Goal: Use online tool/utility: Use online tool/utility

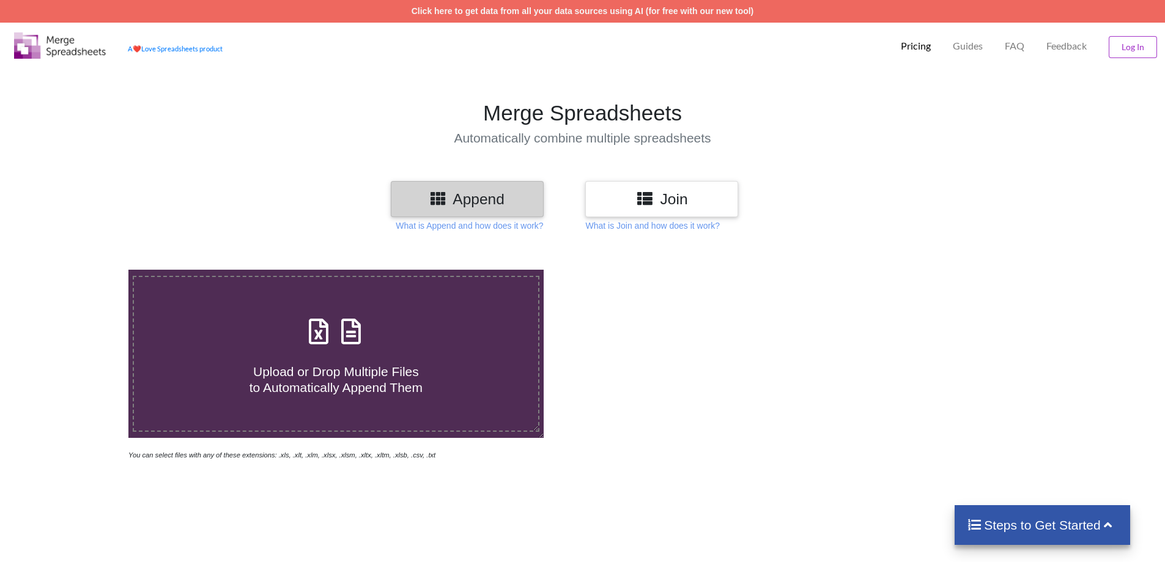
click at [398, 386] on span "Upload or Drop Multiple Files to Automatically Append Them" at bounding box center [335, 378] width 173 height 29
click at [83, 270] on input "Upload or Drop Multiple Files to Automatically Append Them" at bounding box center [83, 270] width 0 height 0
type input "C:\fakepath\رياض 19.xlsx"
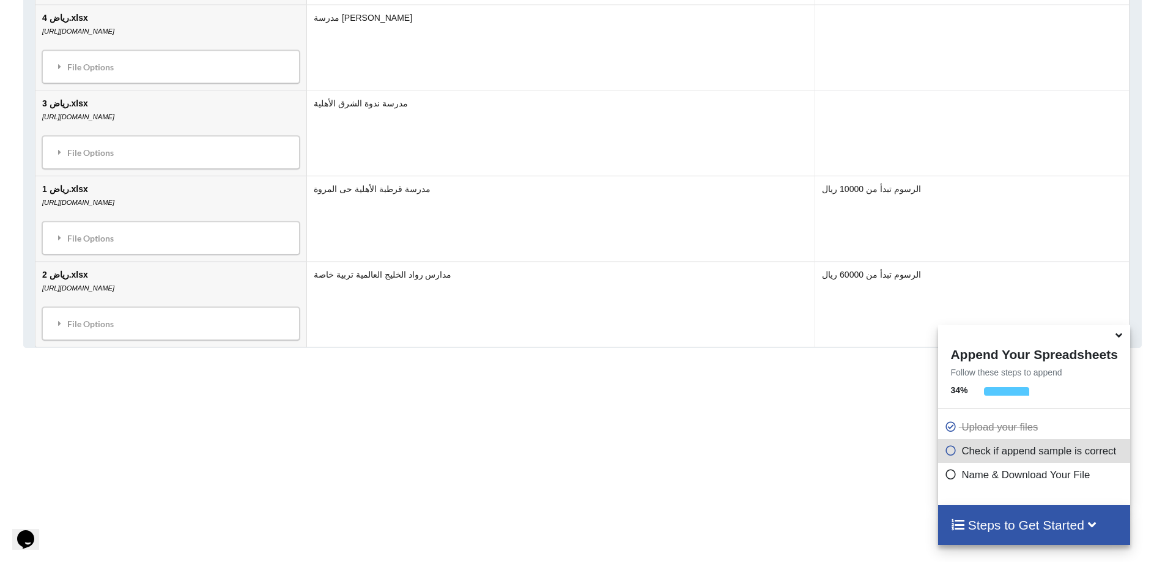
scroll to position [2066, 0]
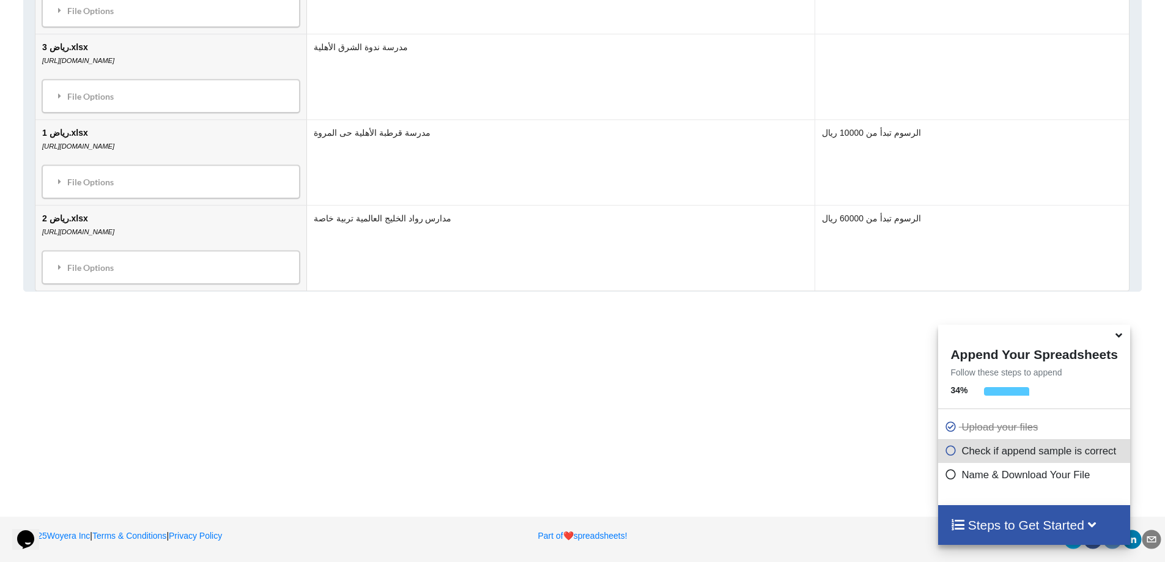
click at [1118, 339] on icon at bounding box center [1118, 333] width 13 height 11
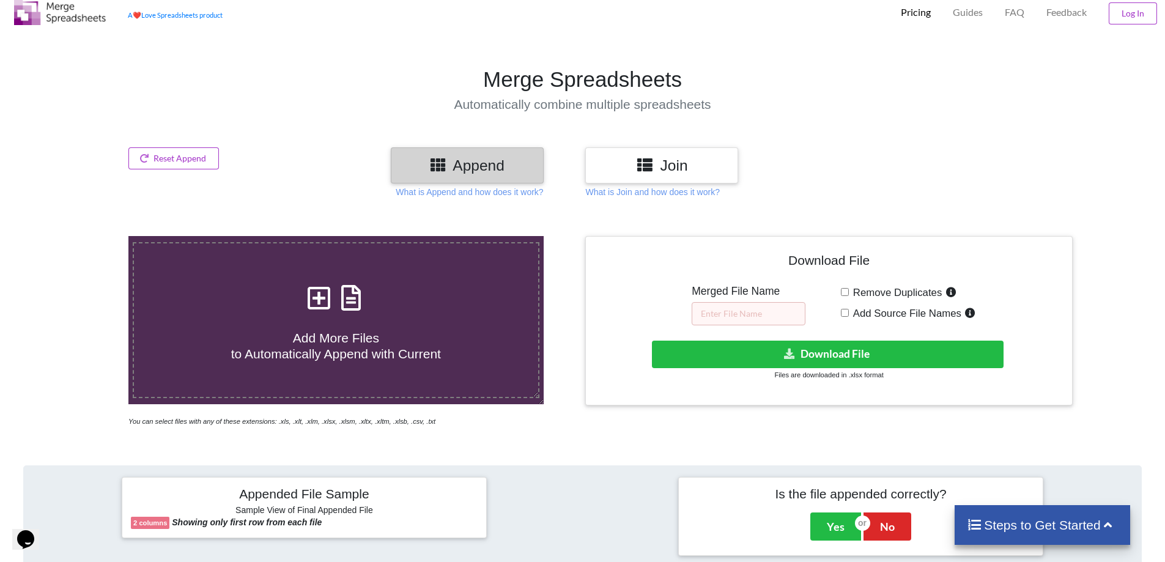
scroll to position [0, 0]
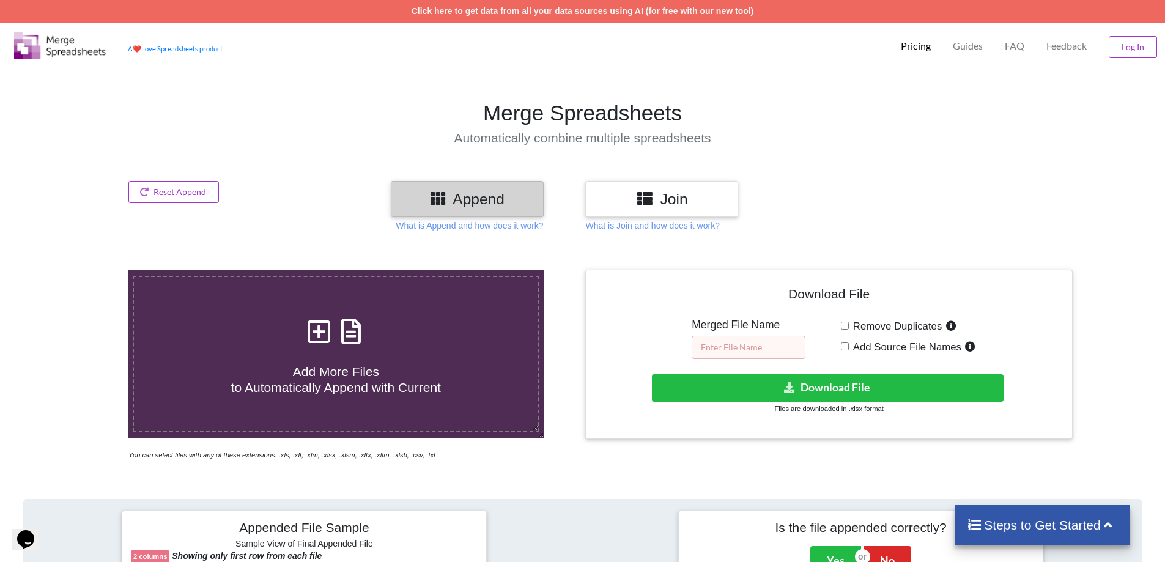
click at [745, 352] on input "text" at bounding box center [749, 347] width 114 height 23
type input "1"
click at [765, 391] on button "Download File" at bounding box center [828, 388] width 352 height 28
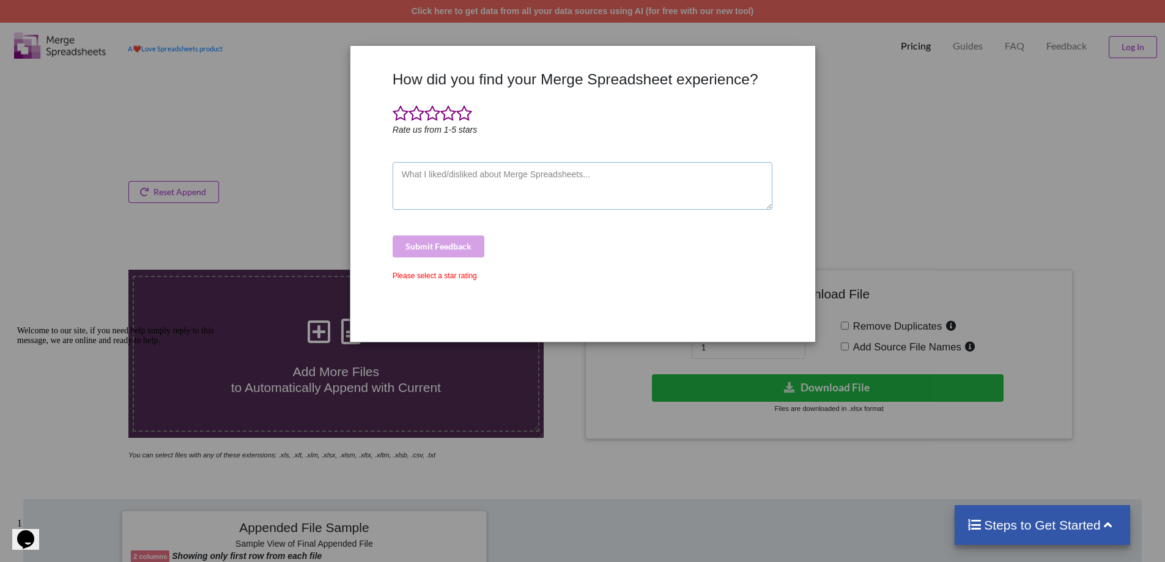
click at [452, 189] on textarea at bounding box center [583, 186] width 380 height 48
click at [460, 110] on span at bounding box center [464, 113] width 16 height 17
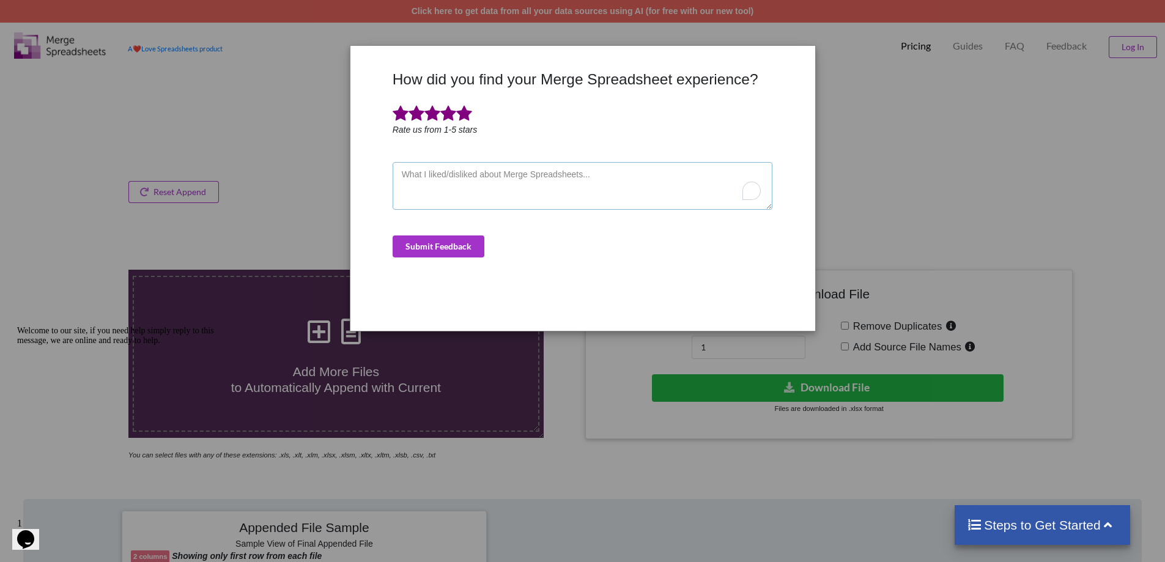
click at [457, 171] on textarea "To enrich screen reader interactions, please activate Accessibility in Grammarl…" at bounding box center [583, 186] width 380 height 48
click at [876, 108] on div "How did you find your Merge Spreadsheet experience? Rate us from 1-5 stars Subm…" at bounding box center [582, 281] width 1165 height 562
click at [613, 185] on textarea "To enrich screen reader interactions, please activate Accessibility in Grammarl…" at bounding box center [583, 186] width 380 height 48
type textarea "عها"
click at [430, 232] on div "How did you find your Merge Spreadsheet experience? Rate us from 1-5 stars عها …" at bounding box center [583, 195] width 386 height 251
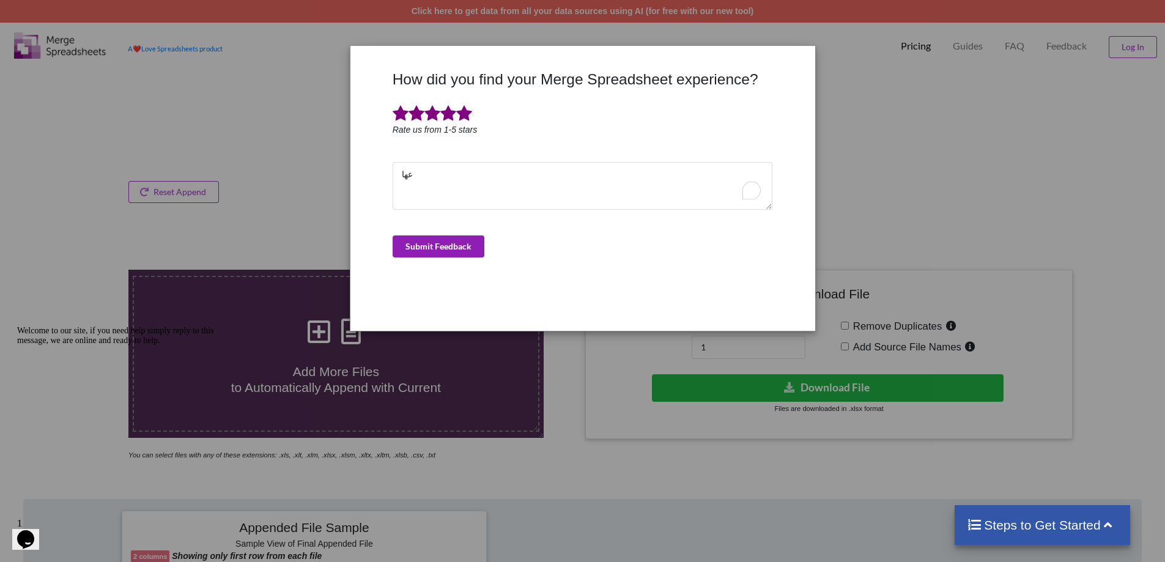
click at [434, 242] on button "Submit Feedback" at bounding box center [439, 246] width 92 height 22
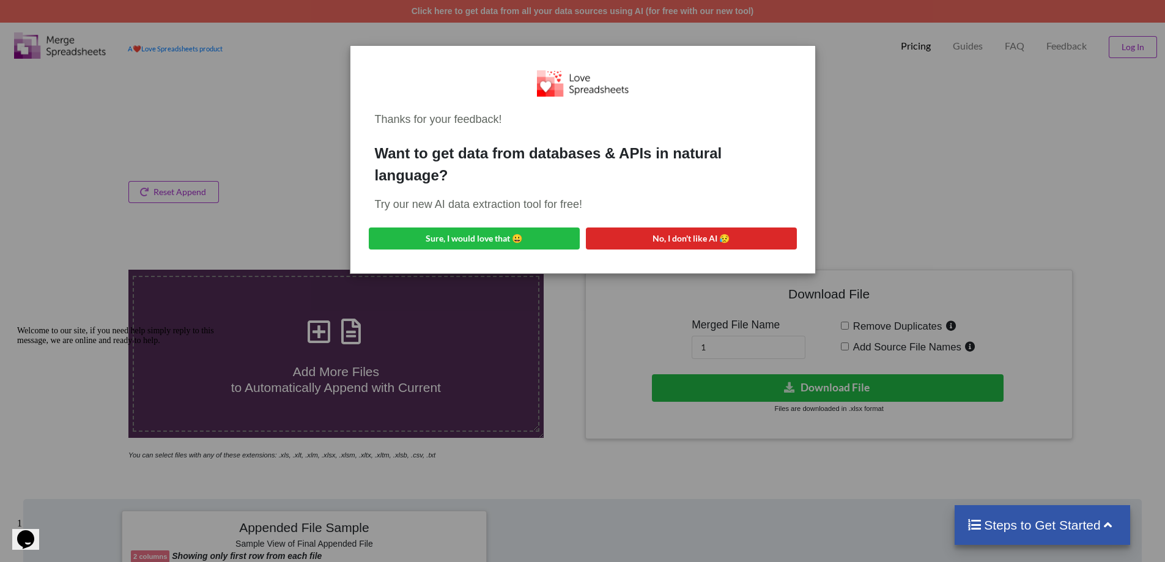
click at [830, 75] on div "Thanks for your feedback! Want to get data from databases & APIs in natural lan…" at bounding box center [582, 281] width 1165 height 562
click at [227, 94] on div "Thanks for your feedback! Want to get data from databases & APIs in natural lan…" at bounding box center [582, 281] width 1165 height 562
